Goal: Find specific page/section: Find specific page/section

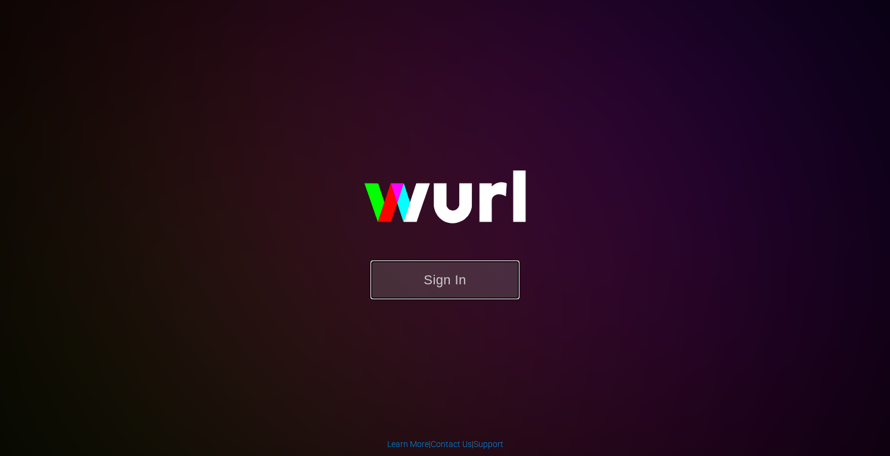
click at [416, 272] on button "Sign In" at bounding box center [444, 279] width 149 height 39
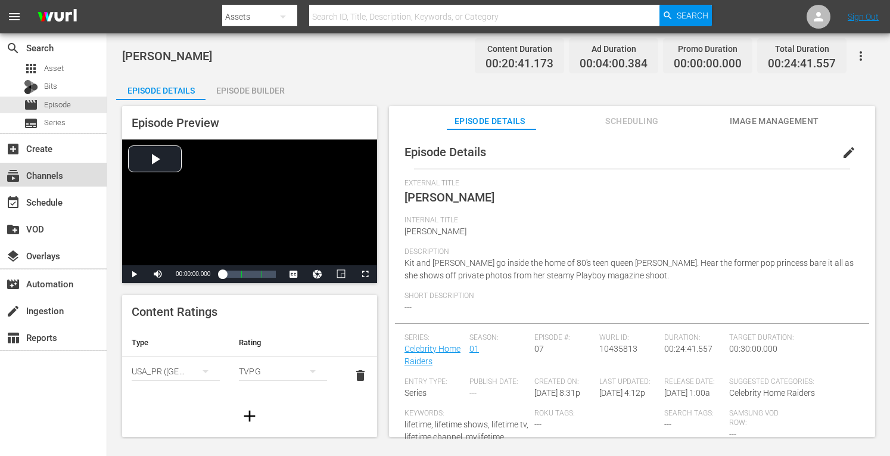
click at [54, 172] on div "subscriptions Channels" at bounding box center [33, 173] width 67 height 11
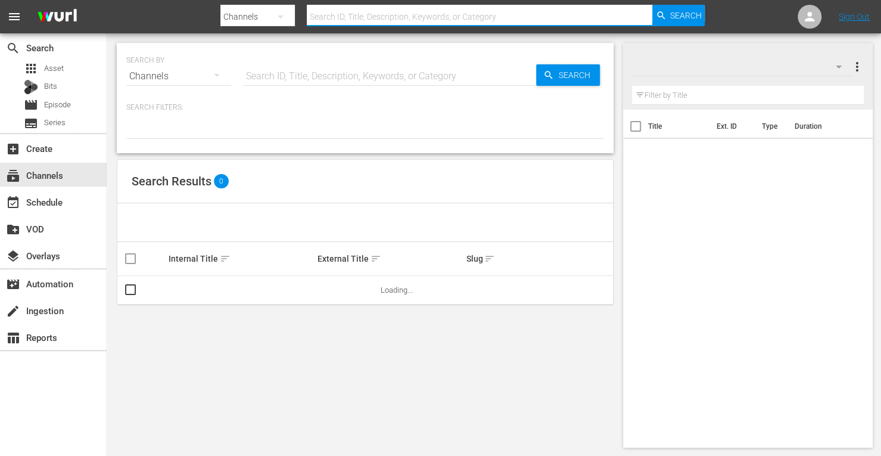
click at [341, 14] on input "text" at bounding box center [479, 16] width 345 height 29
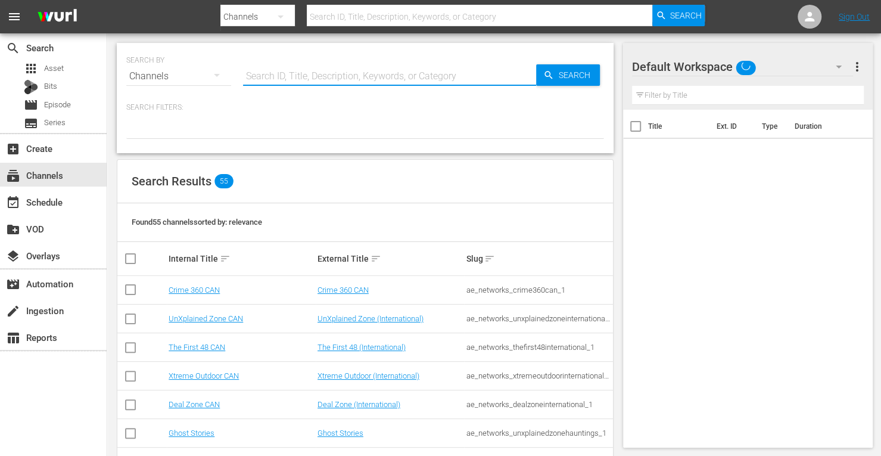
click at [251, 73] on input "text" at bounding box center [389, 76] width 293 height 29
type input "Crime 3"
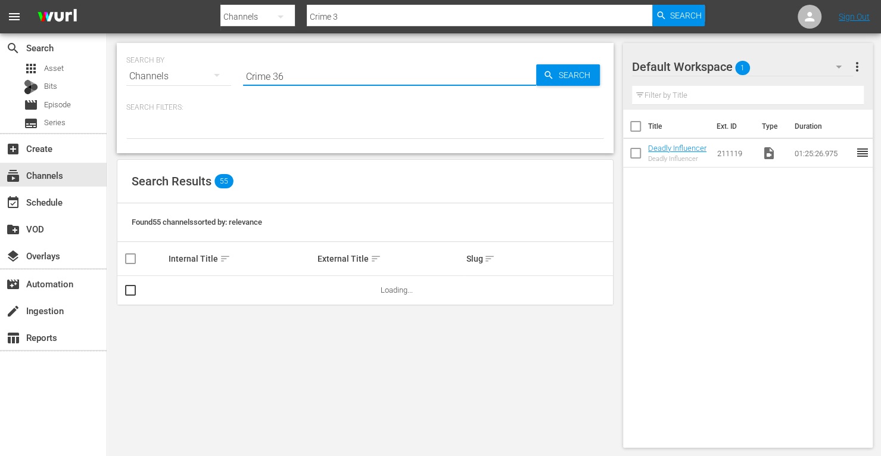
type input "Crime 360"
click at [584, 79] on span "Search" at bounding box center [577, 74] width 46 height 21
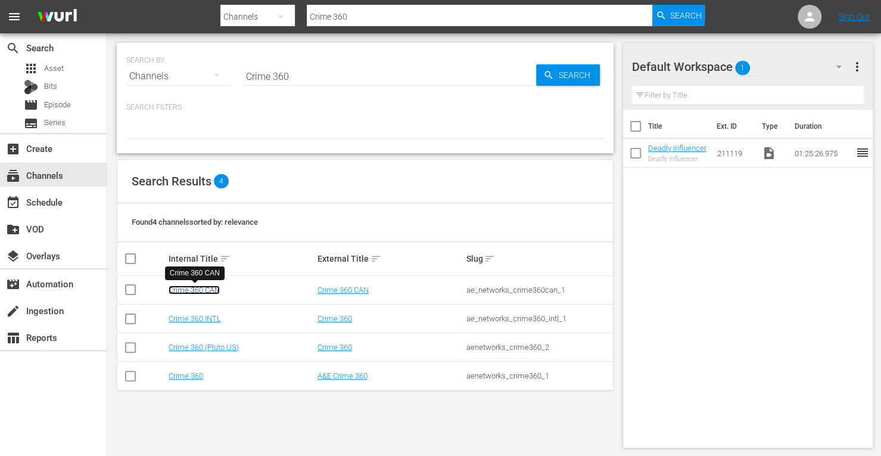
click at [197, 286] on link "Crime 360 CAN" at bounding box center [194, 289] width 51 height 9
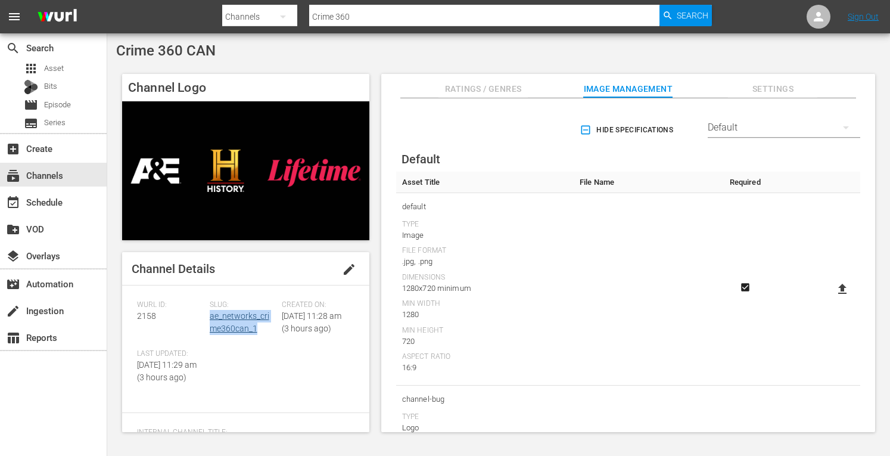
drag, startPoint x: 259, startPoint y: 333, endPoint x: 210, endPoint y: 320, distance: 51.1
click at [210, 320] on div "Slug: ae_networks_crime360can_1" at bounding box center [246, 324] width 73 height 49
copy link "ae_networks_crime360can_1"
